Goal: Task Accomplishment & Management: Complete application form

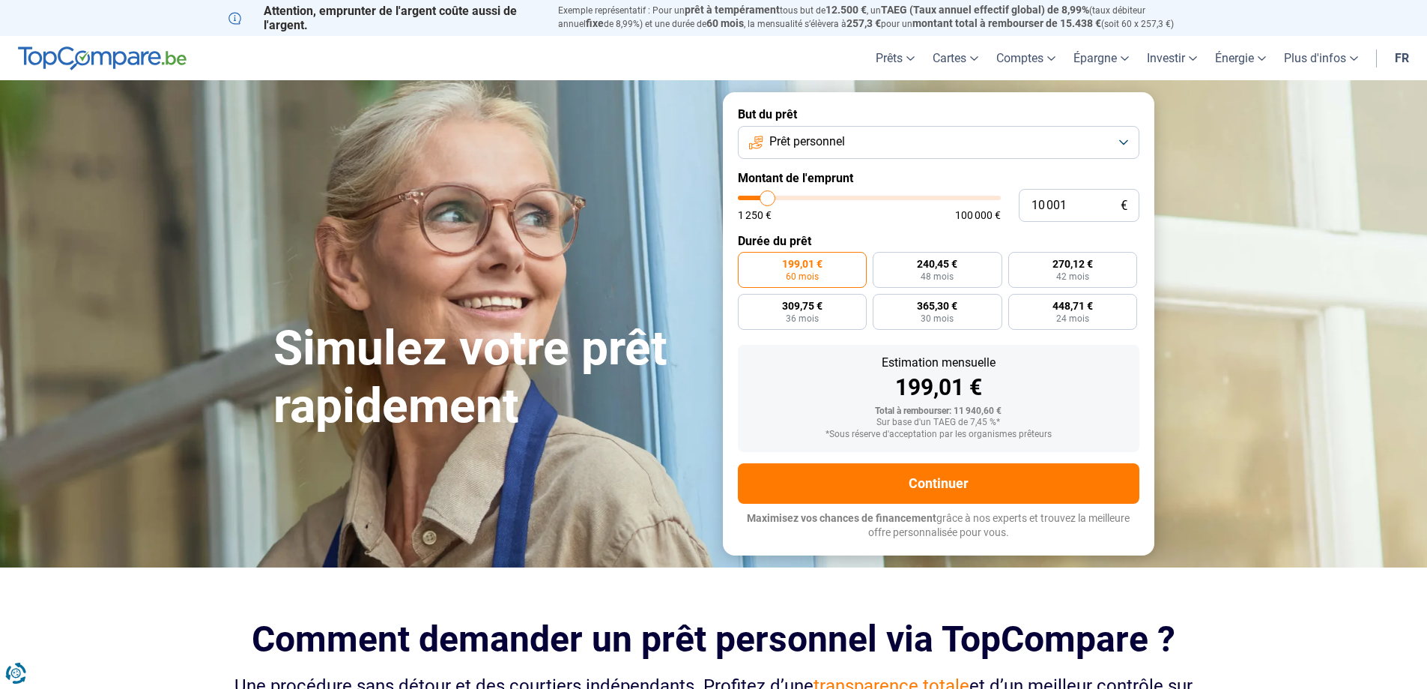
click at [880, 144] on button "Prêt personnel" at bounding box center [939, 142] width 402 height 33
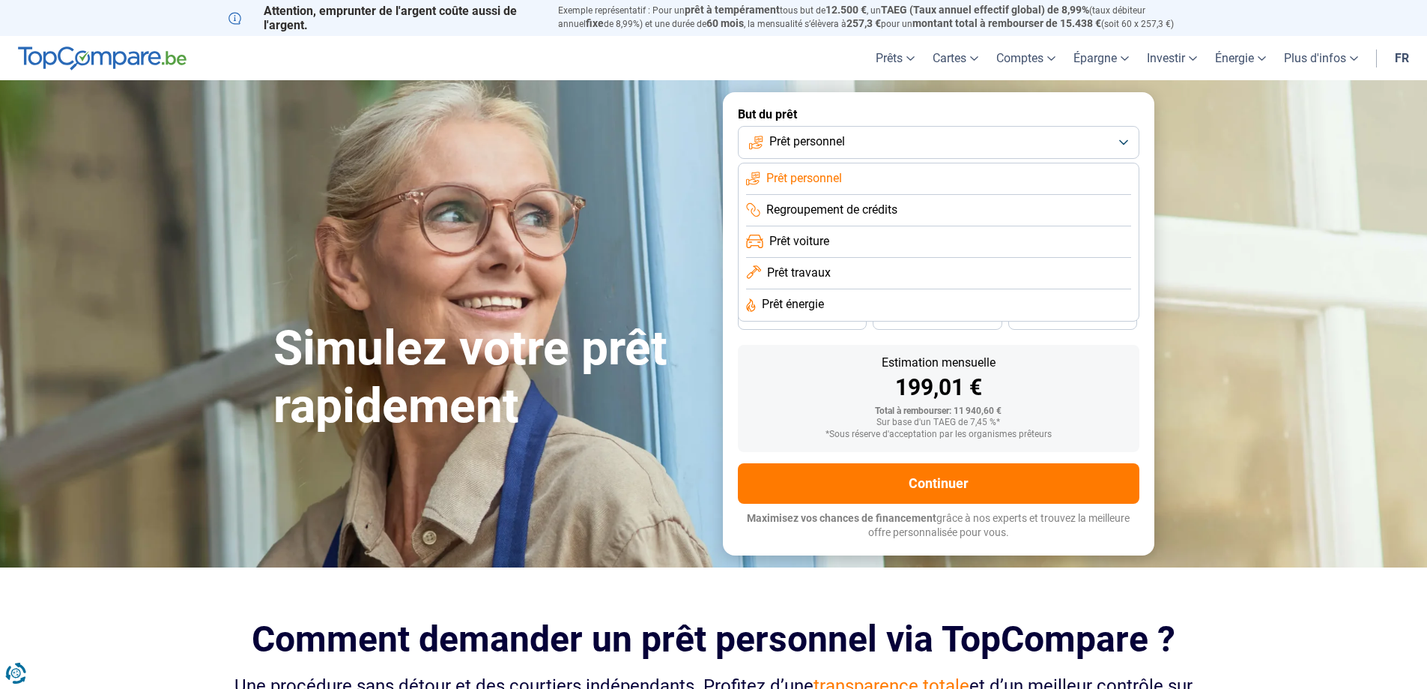
click at [869, 208] on span "Regroupement de crédits" at bounding box center [831, 210] width 131 height 16
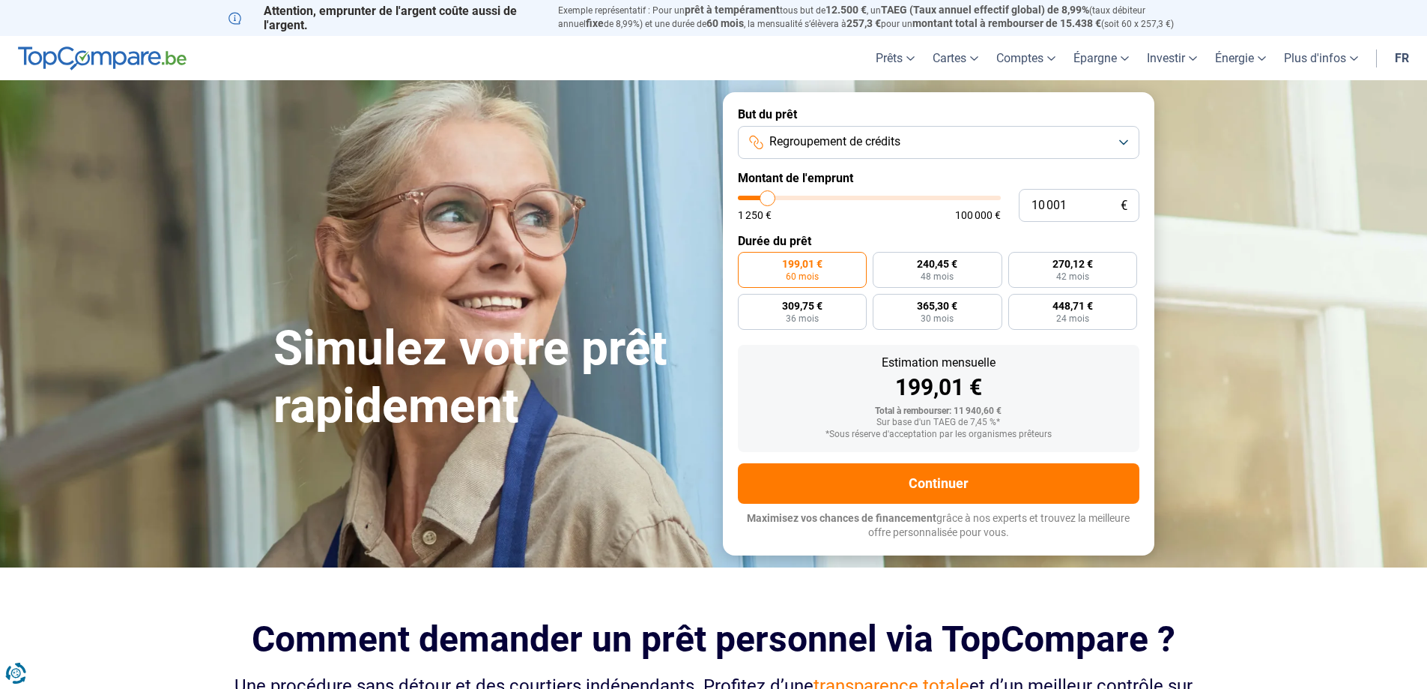
type input "11 750"
type input "11750"
type input "12 000"
type input "12000"
type input "13 000"
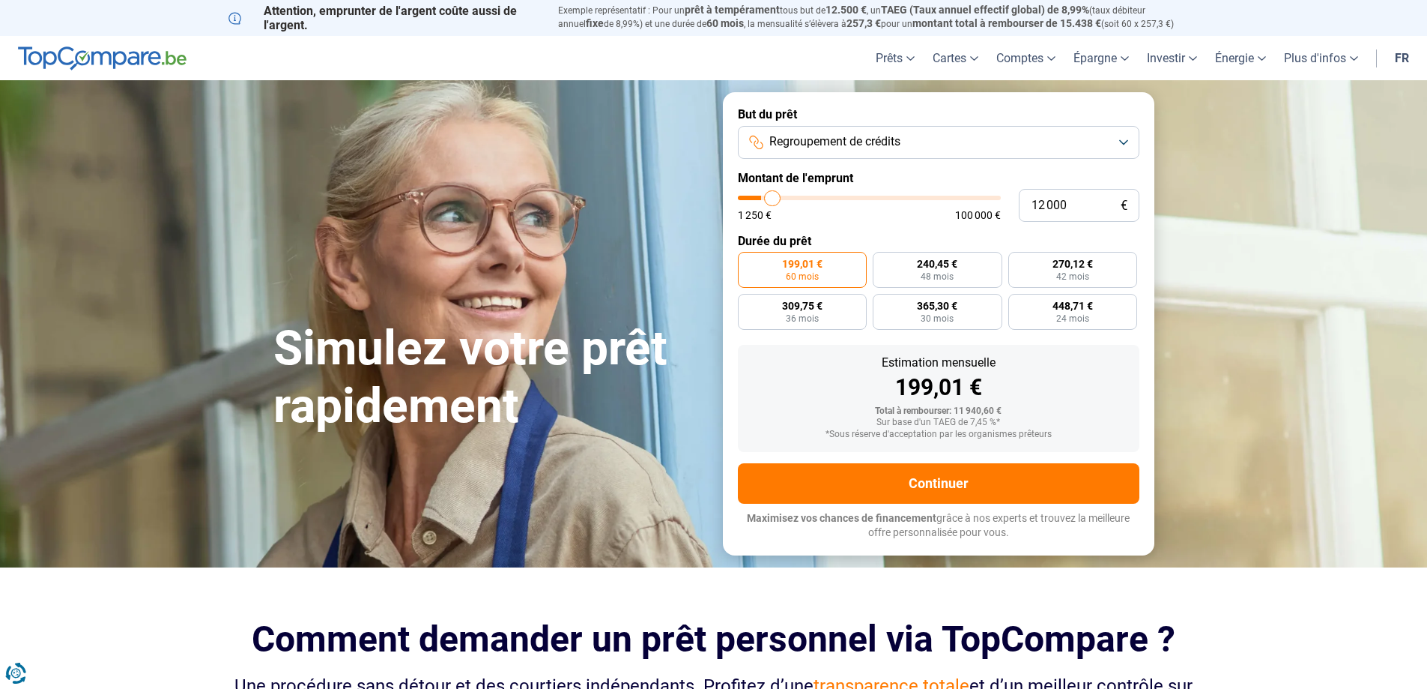
type input "13000"
type input "14 000"
type input "14000"
type input "14 250"
type input "14250"
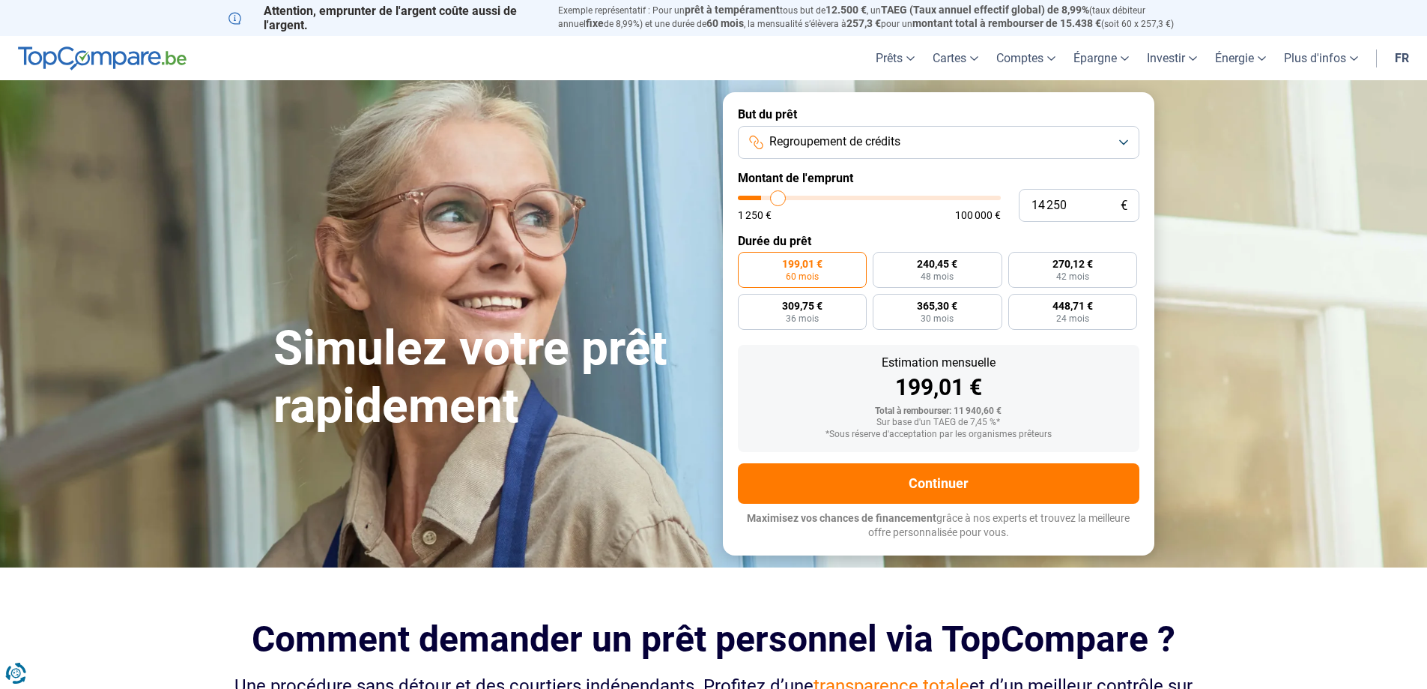
type input "14 750"
type input "14750"
type input "15 500"
type input "15500"
type input "16 000"
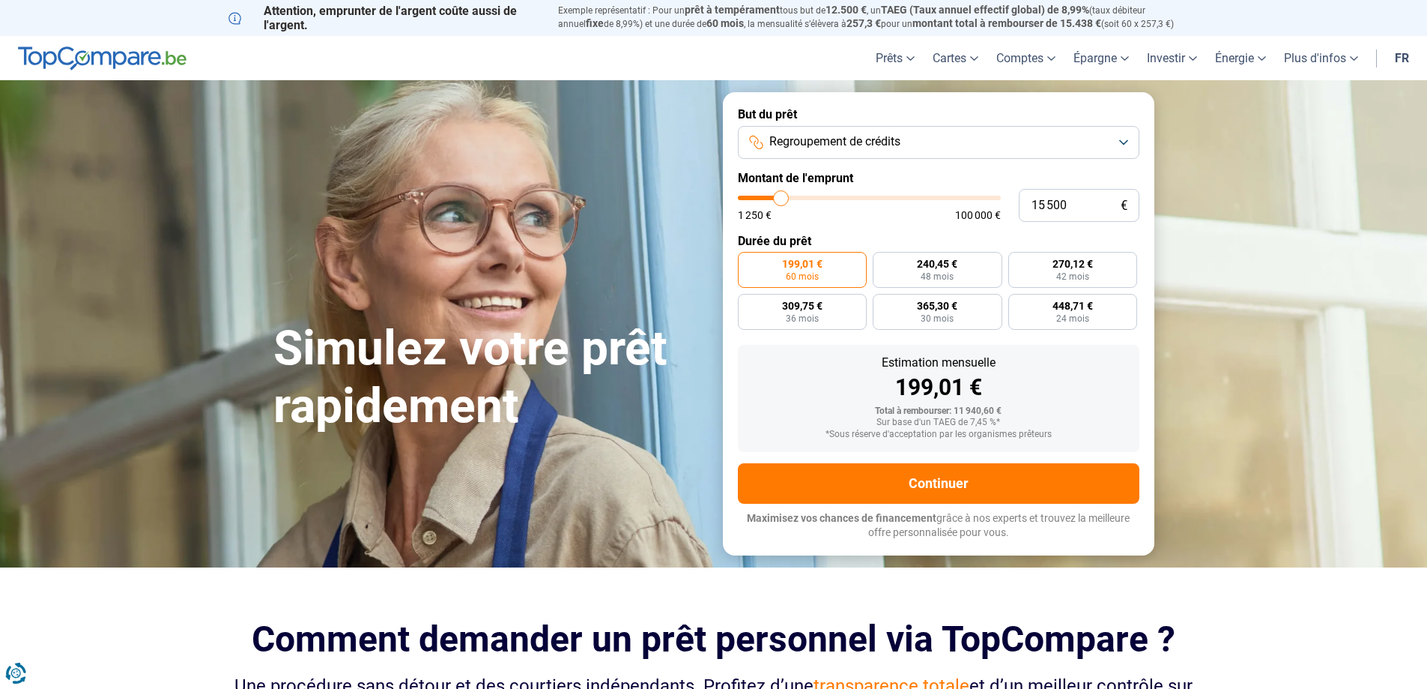
type input "16000"
type input "16 250"
type input "16250"
type input "17 000"
type input "17000"
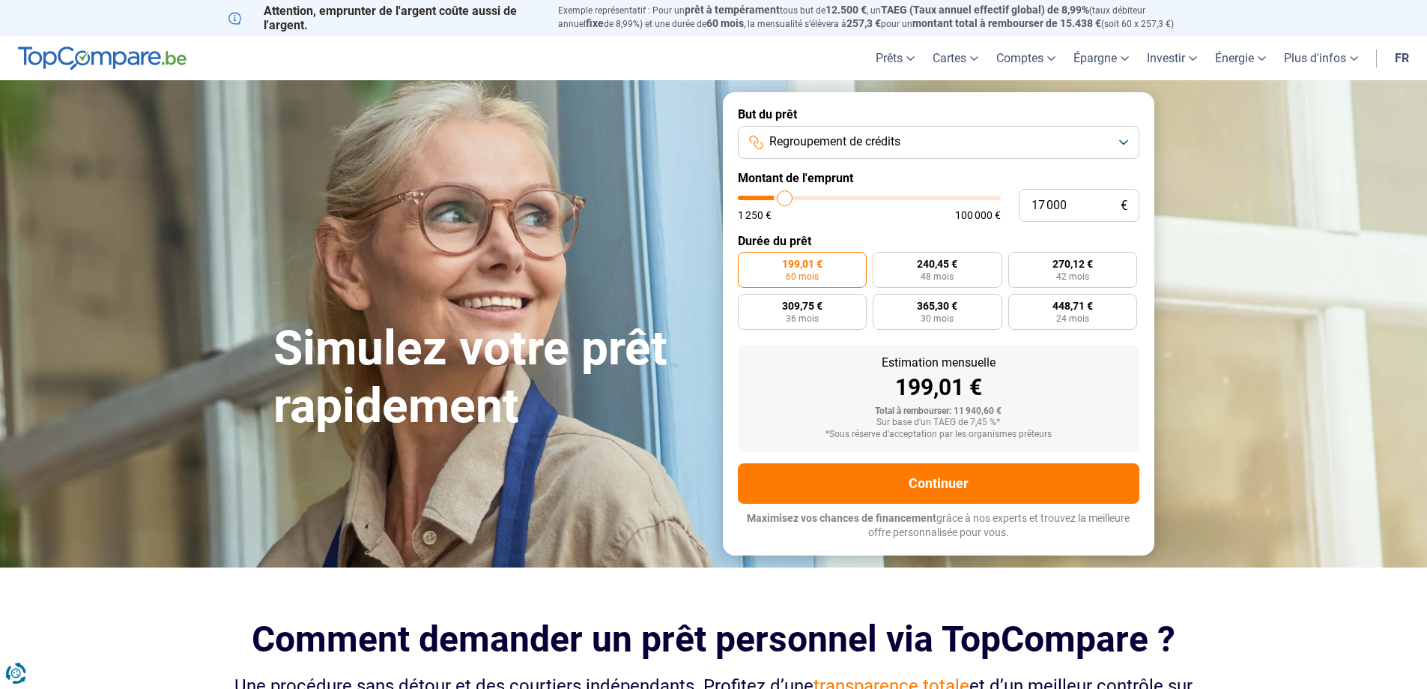
type input "17 500"
type input "17500"
type input "16 000"
type input "16000"
type input "14 500"
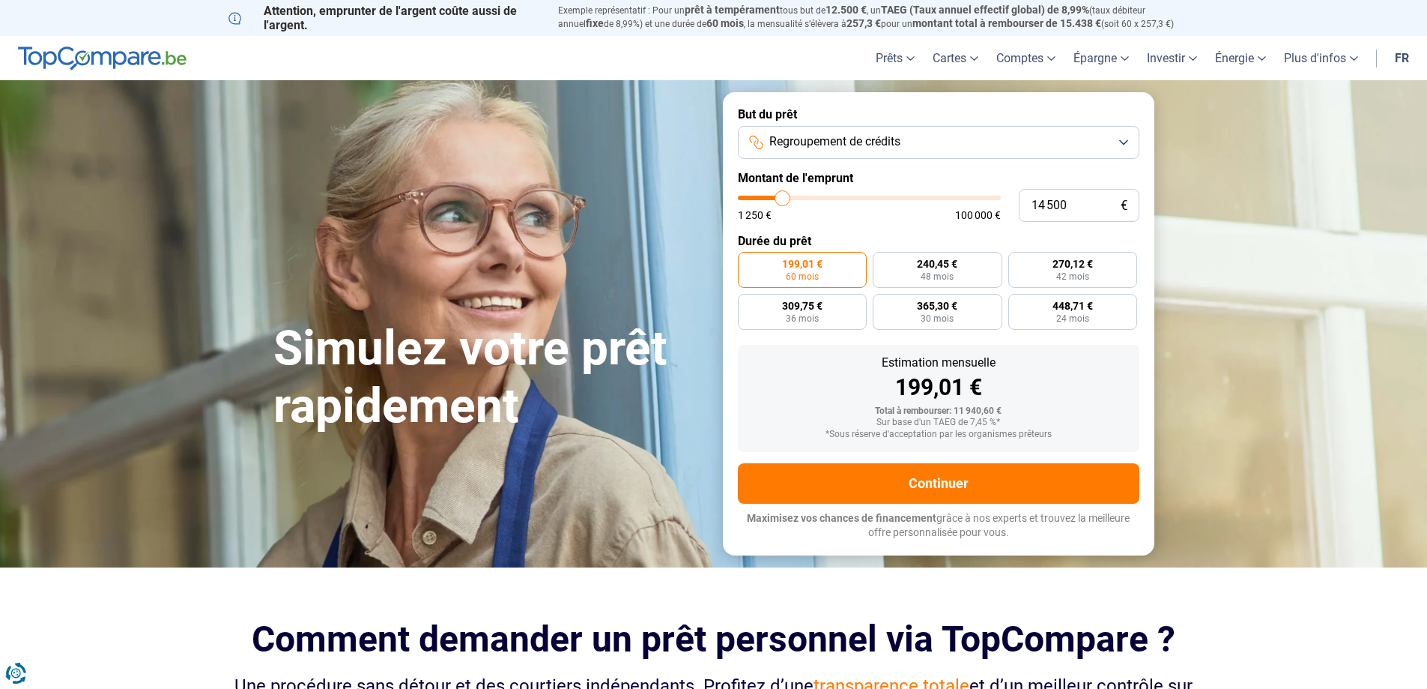
type input "14500"
type input "13 250"
type input "13250"
type input "12 500"
type input "12500"
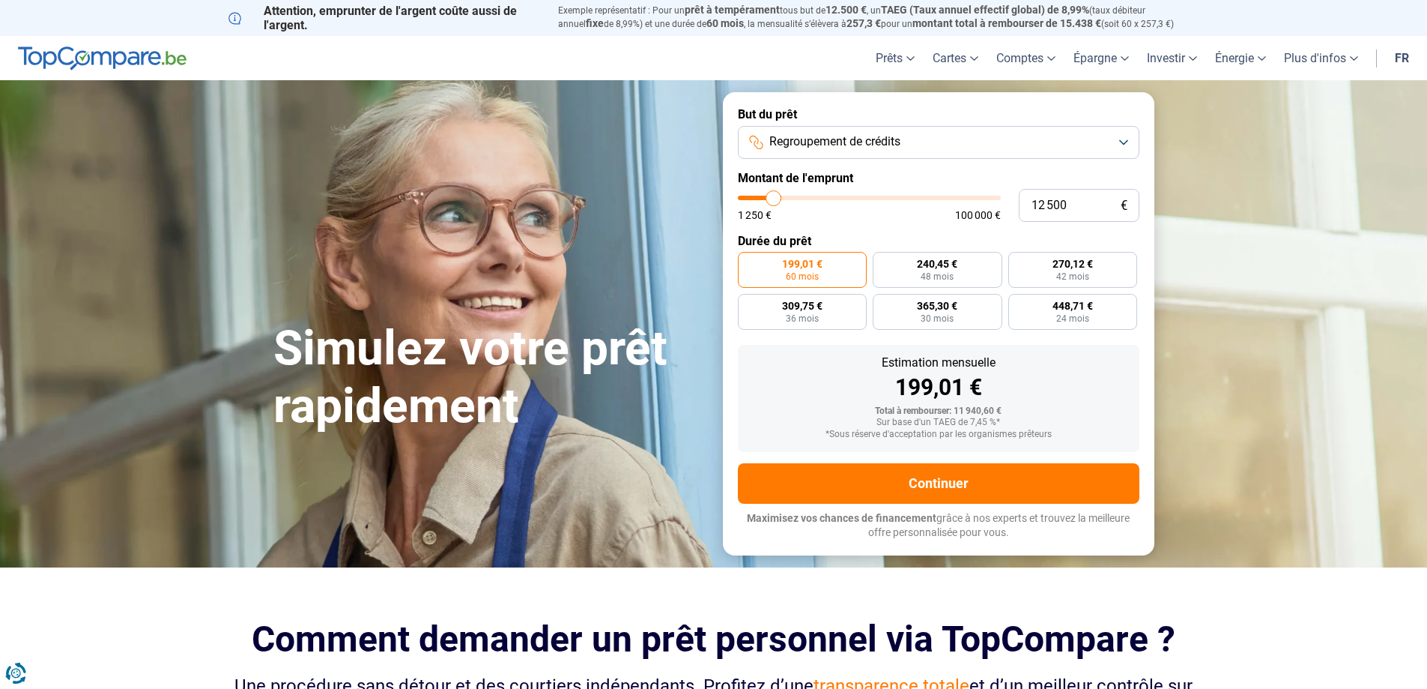
type input "11 750"
type input "11750"
type input "11 500"
type input "11500"
type input "11 250"
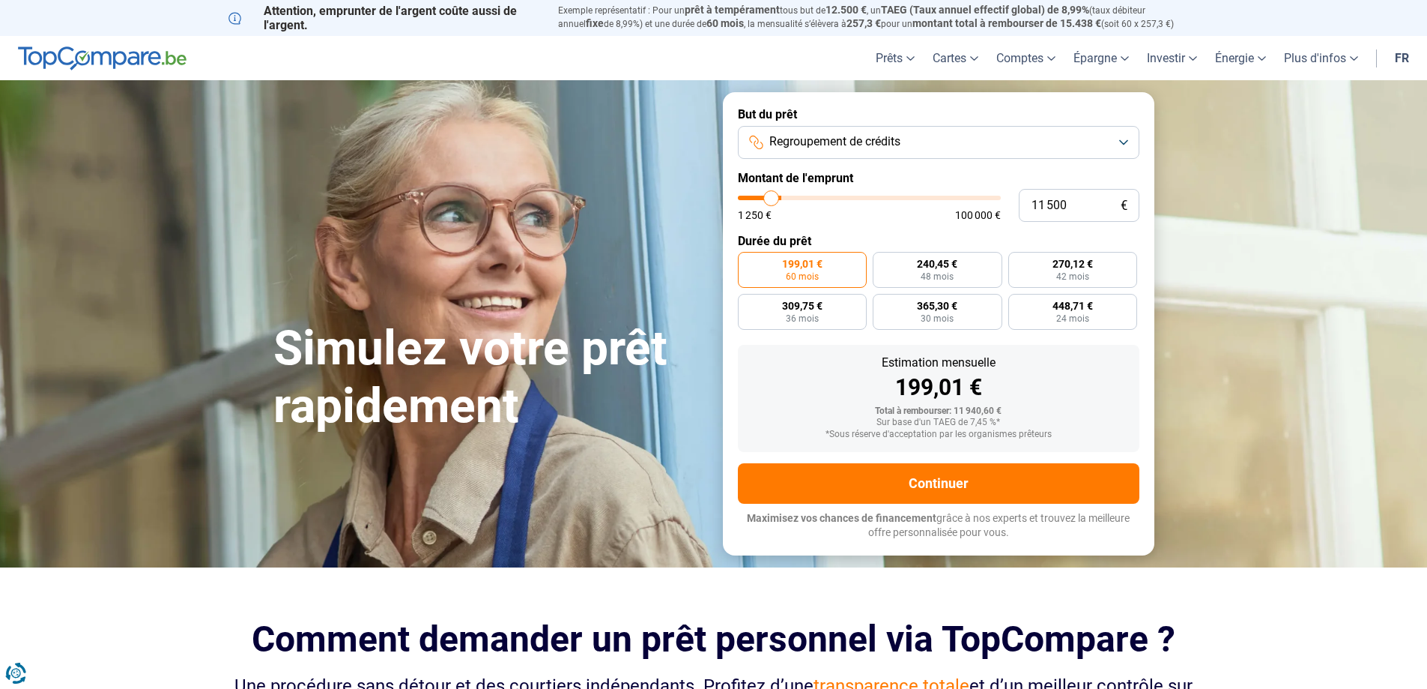
type input "11250"
type input "10 500"
type input "10500"
type input "9 750"
type input "9750"
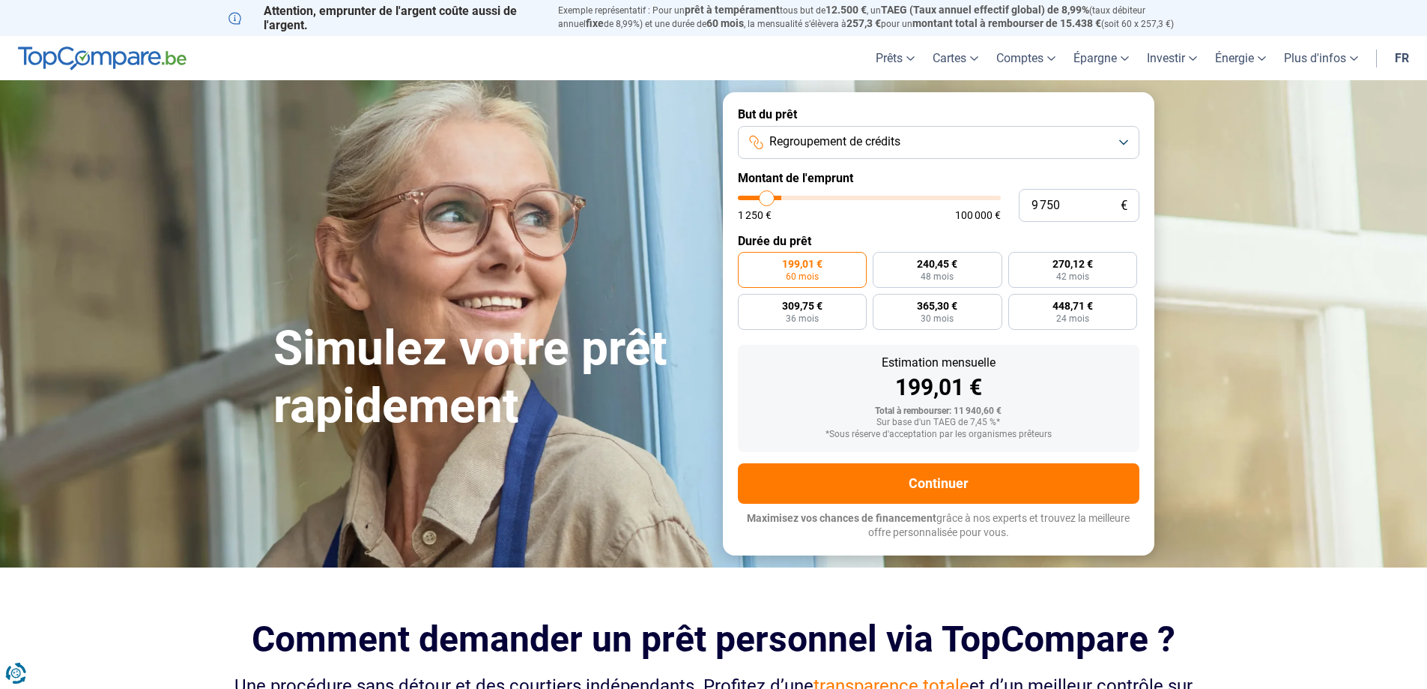
type input "8 500"
type input "8500"
type input "6 500"
type input "6500"
type input "5 500"
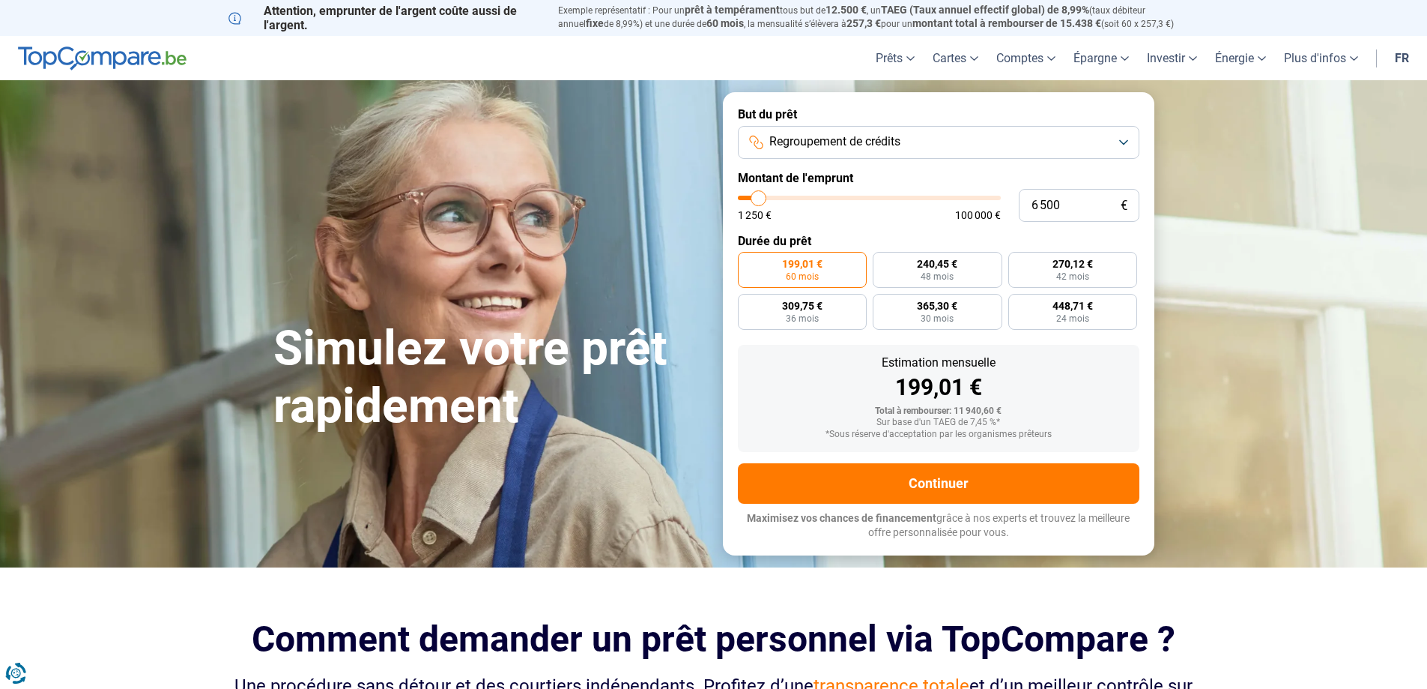
type input "5500"
type input "4 500"
type input "4500"
type input "3 750"
type input "3750"
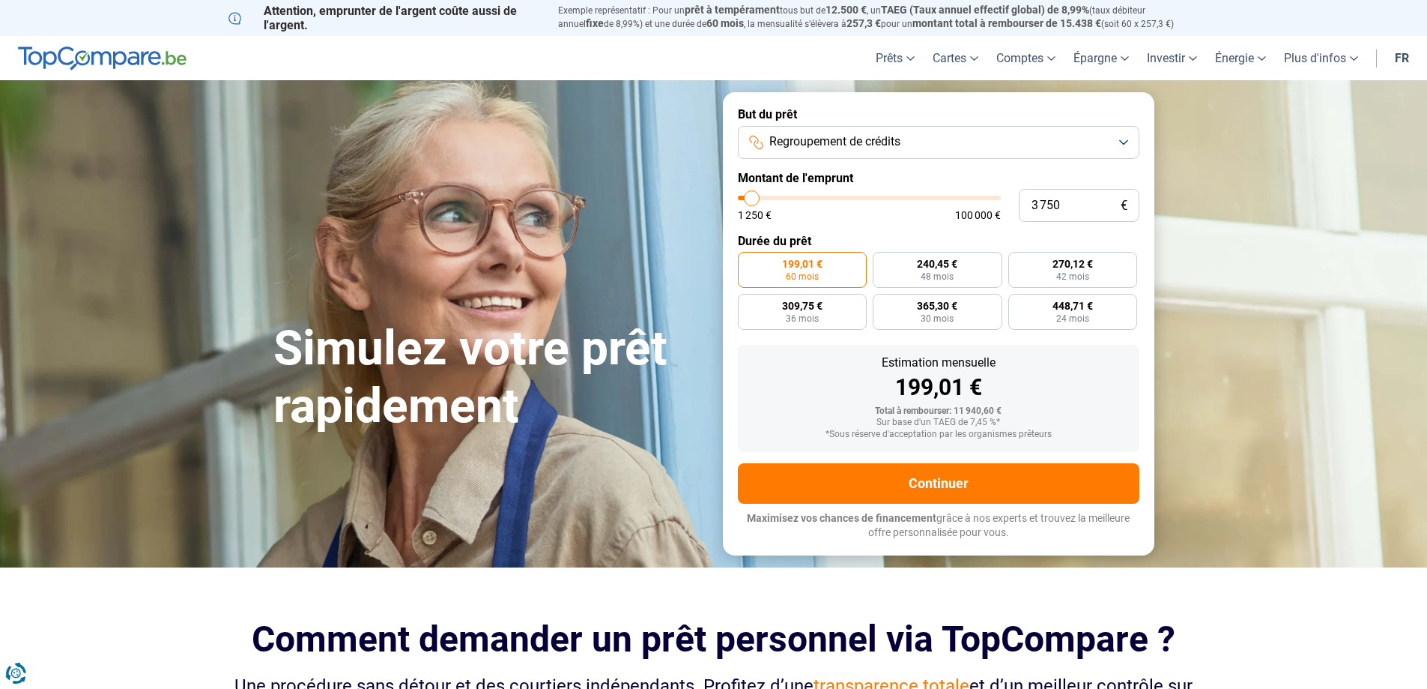
type input "2 750"
type input "2750"
type input "2 250"
type input "2250"
type input "1 500"
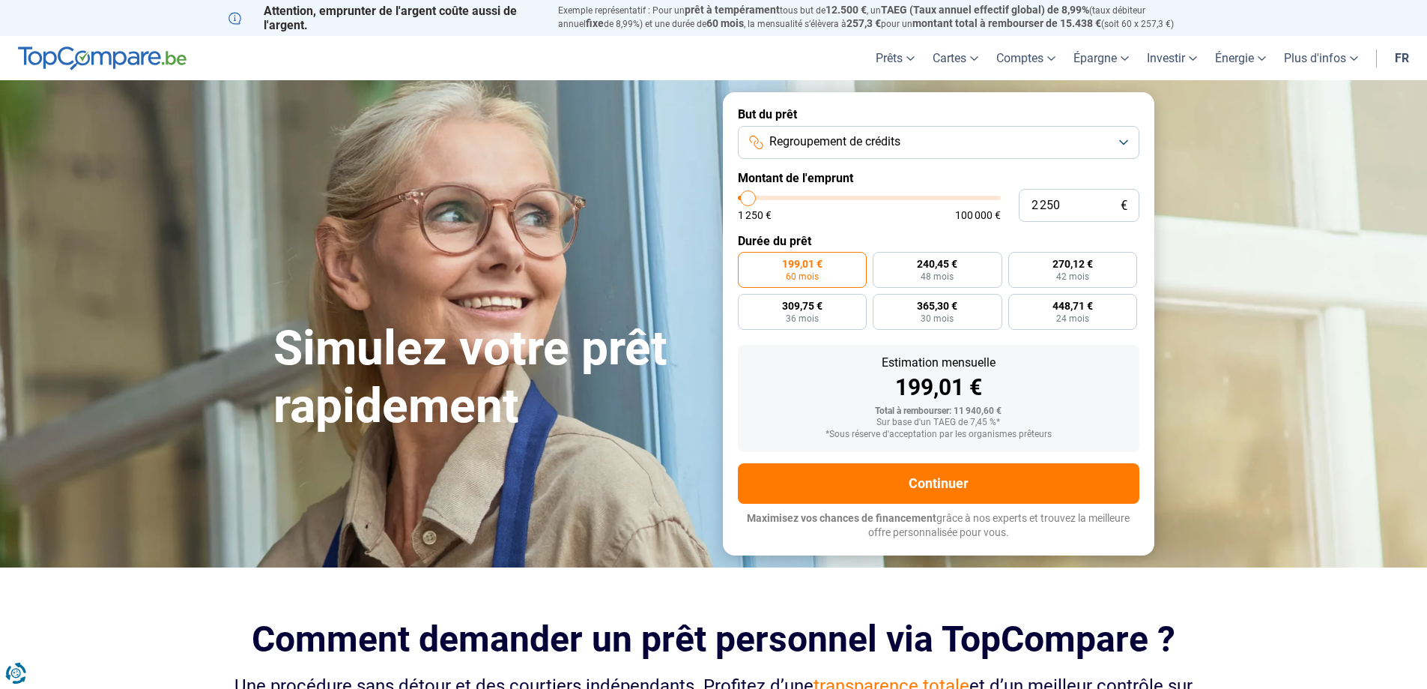
type input "1500"
type input "1 250"
type input "1250"
type input "1 500"
type input "1500"
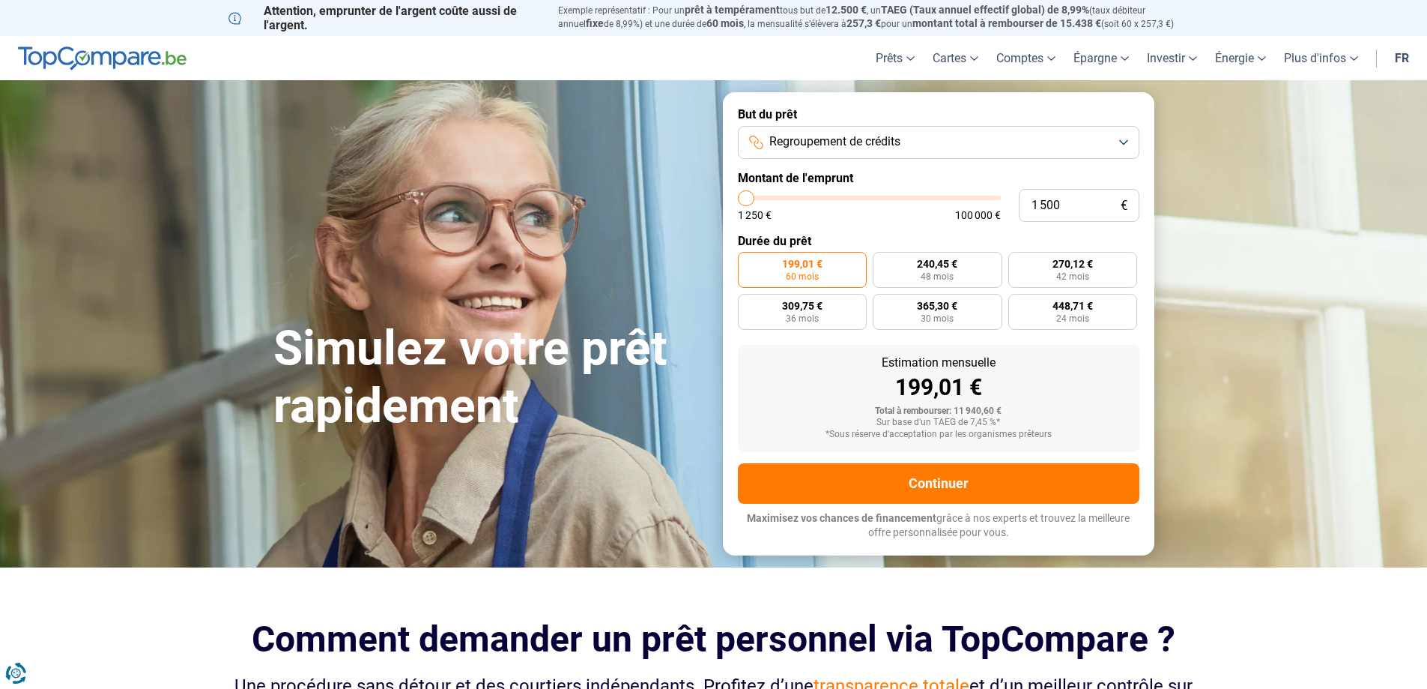
type input "2 250"
type input "2250"
type input "3 000"
type input "3000"
type input "3 500"
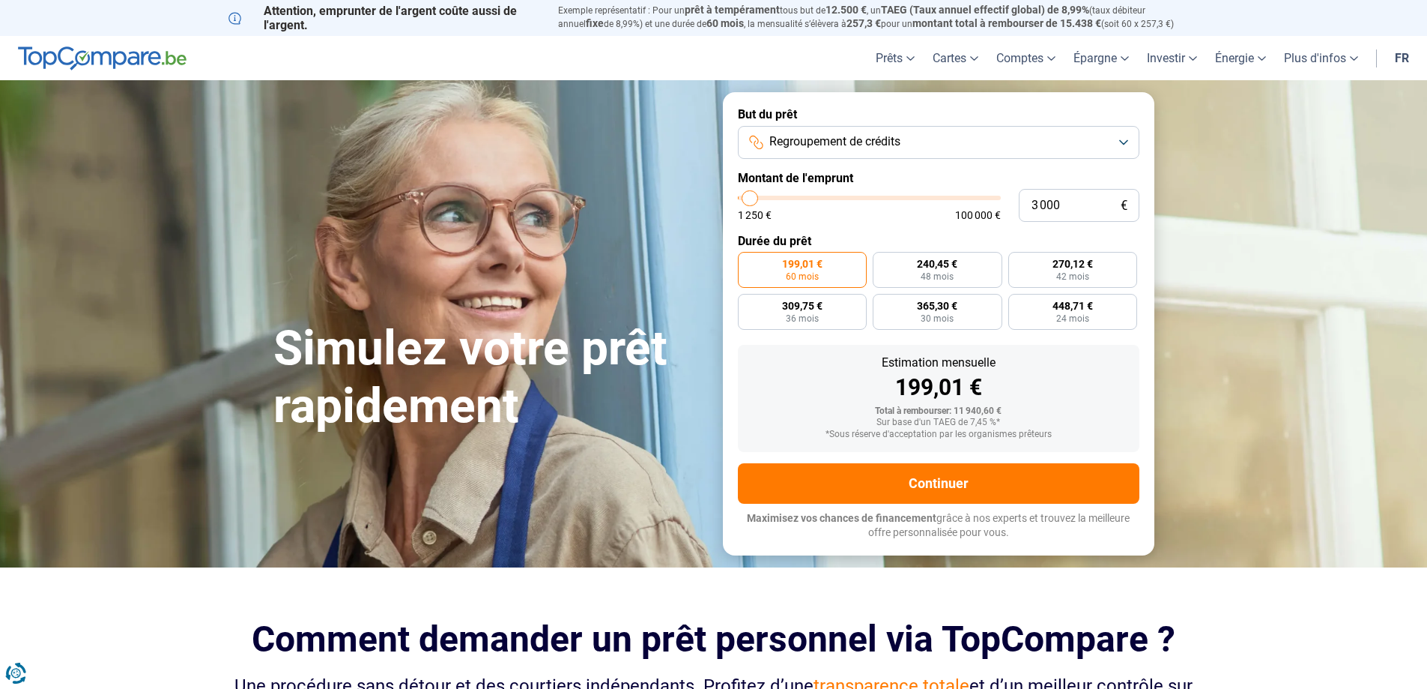
type input "3500"
type input "3 750"
type input "3750"
type input "4 000"
type input "4000"
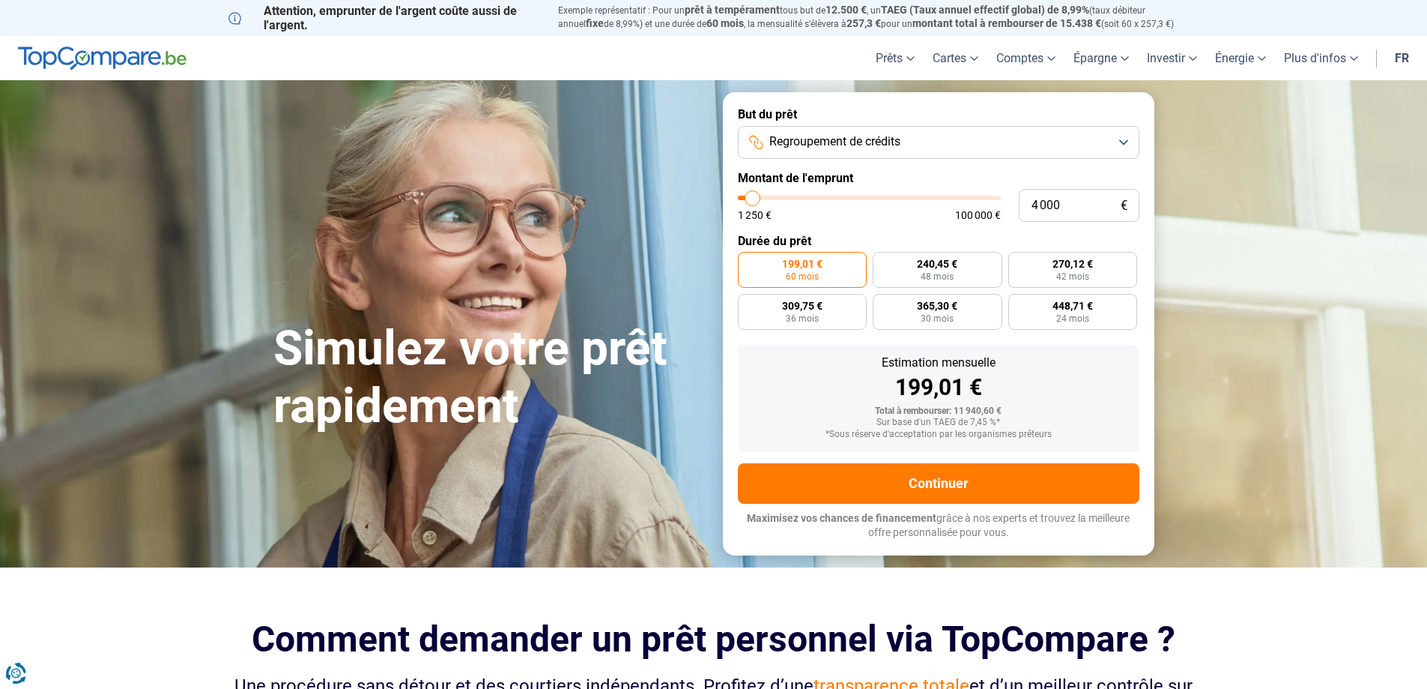
type input "4 500"
type input "4500"
type input "5 000"
type input "5000"
type input "5 250"
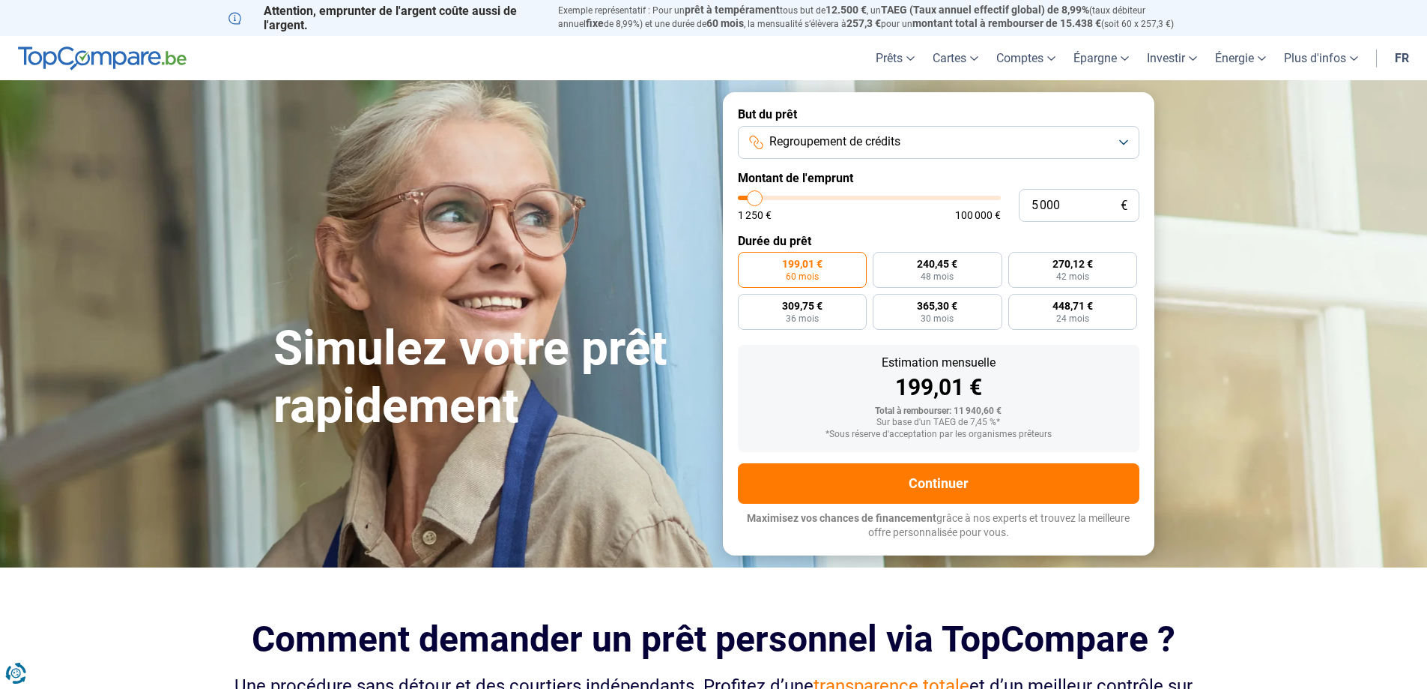
type input "5250"
type input "5 500"
type input "5500"
type input "6 000"
type input "6000"
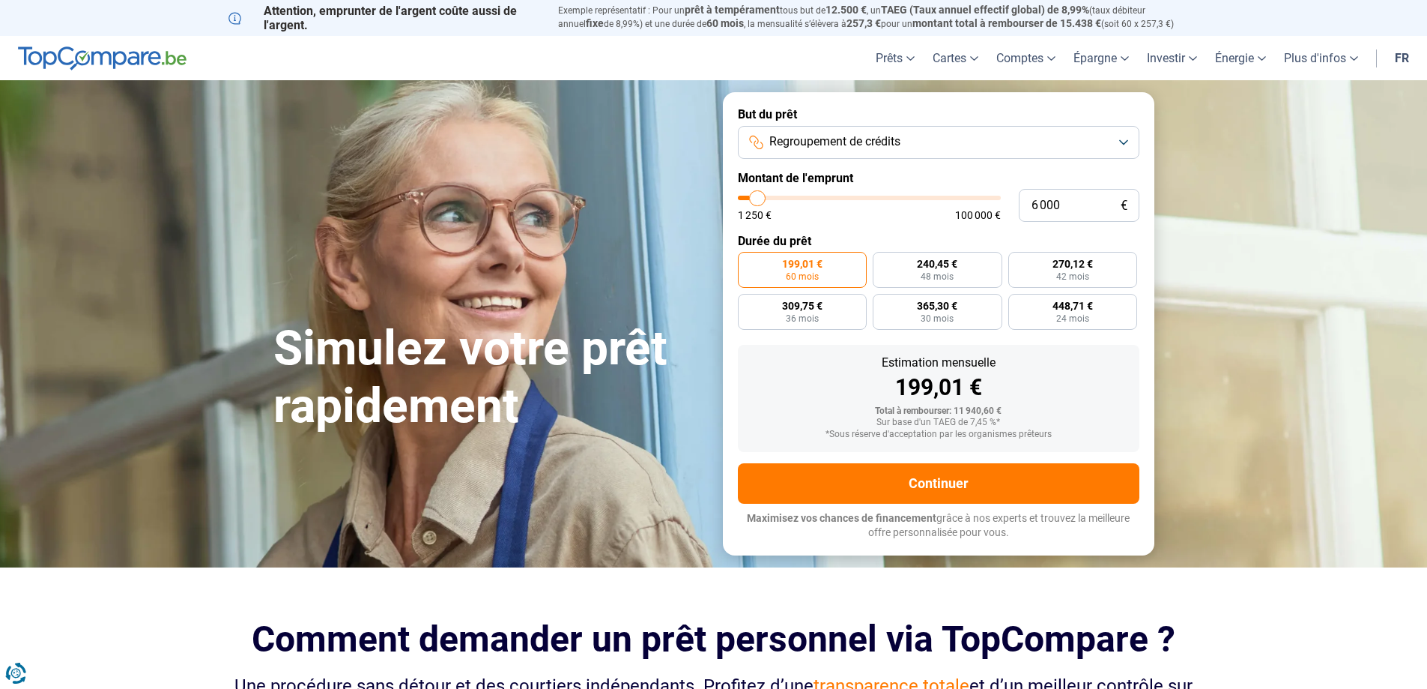
type input "6 500"
drag, startPoint x: 770, startPoint y: 194, endPoint x: 759, endPoint y: 194, distance: 11.2
type input "6500"
click at [759, 196] on input "range" at bounding box center [869, 198] width 263 height 4
radio input "true"
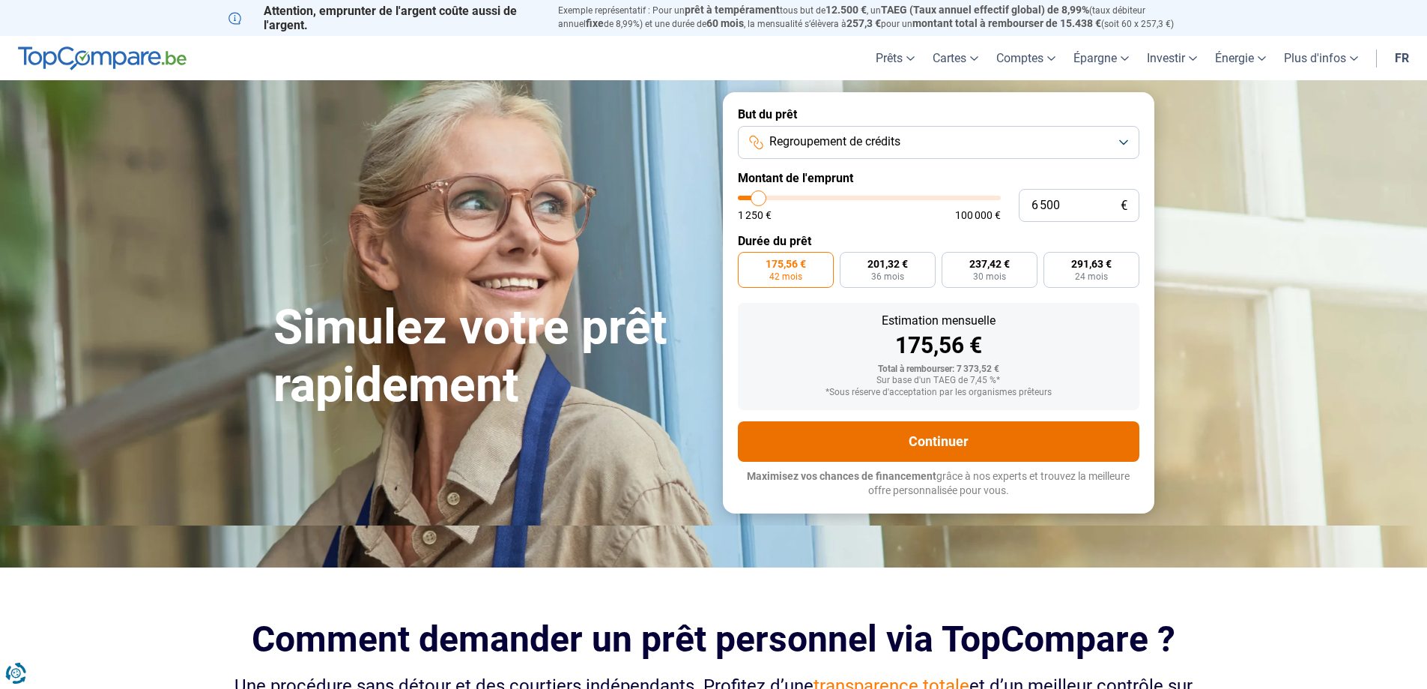
click at [888, 443] on button "Continuer" at bounding box center [939, 441] width 402 height 40
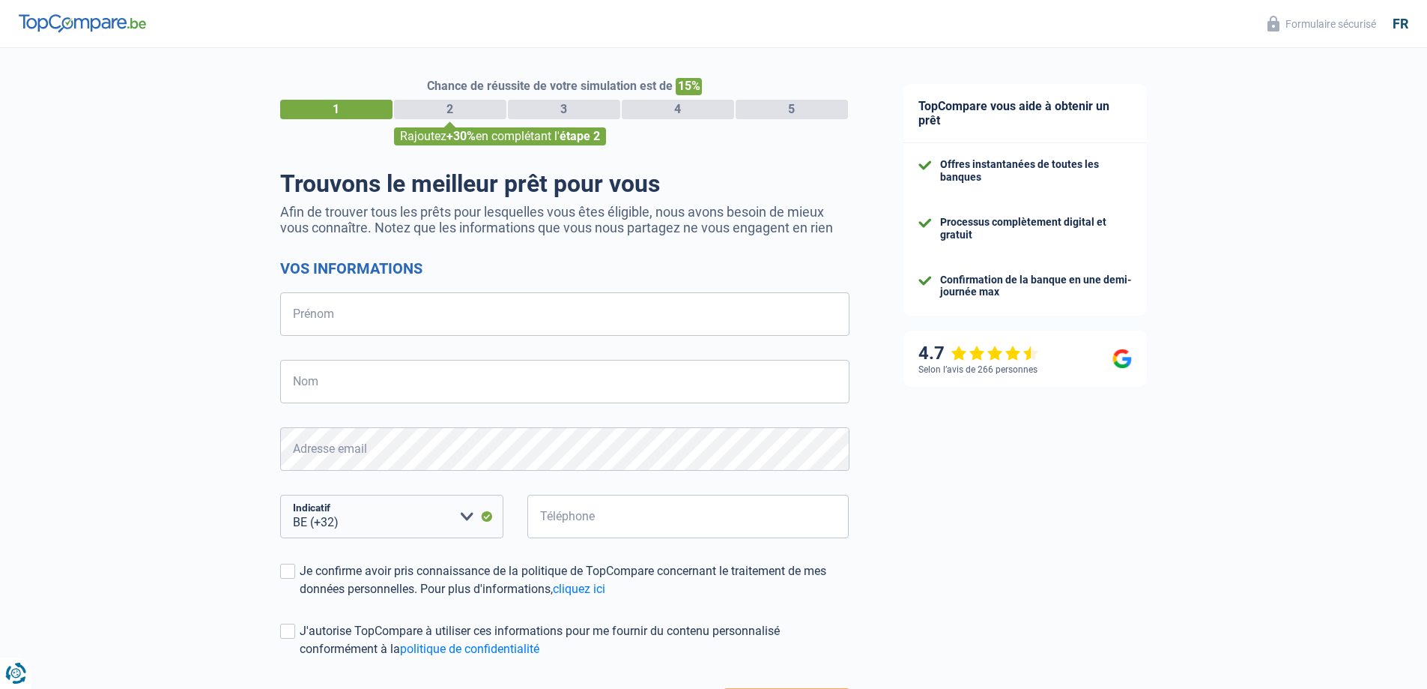
select select "32"
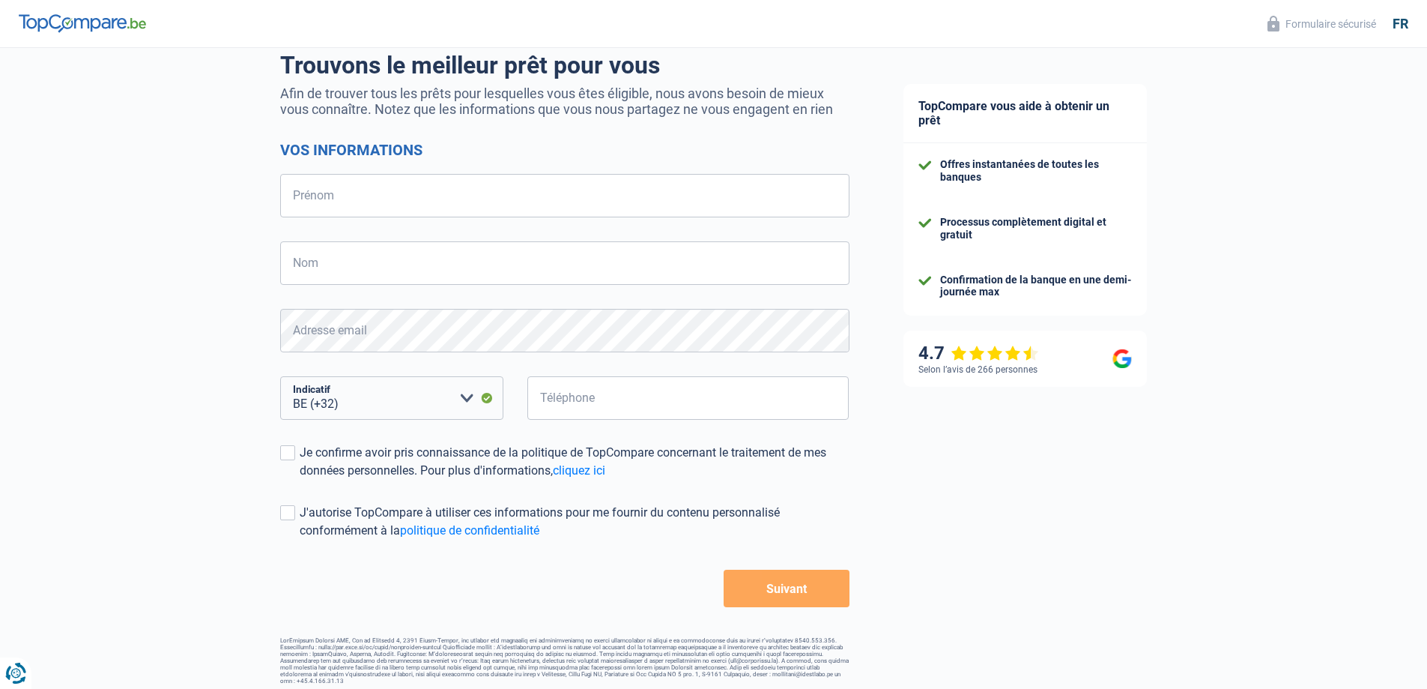
scroll to position [125, 0]
